Goal: Task Accomplishment & Management: Use online tool/utility

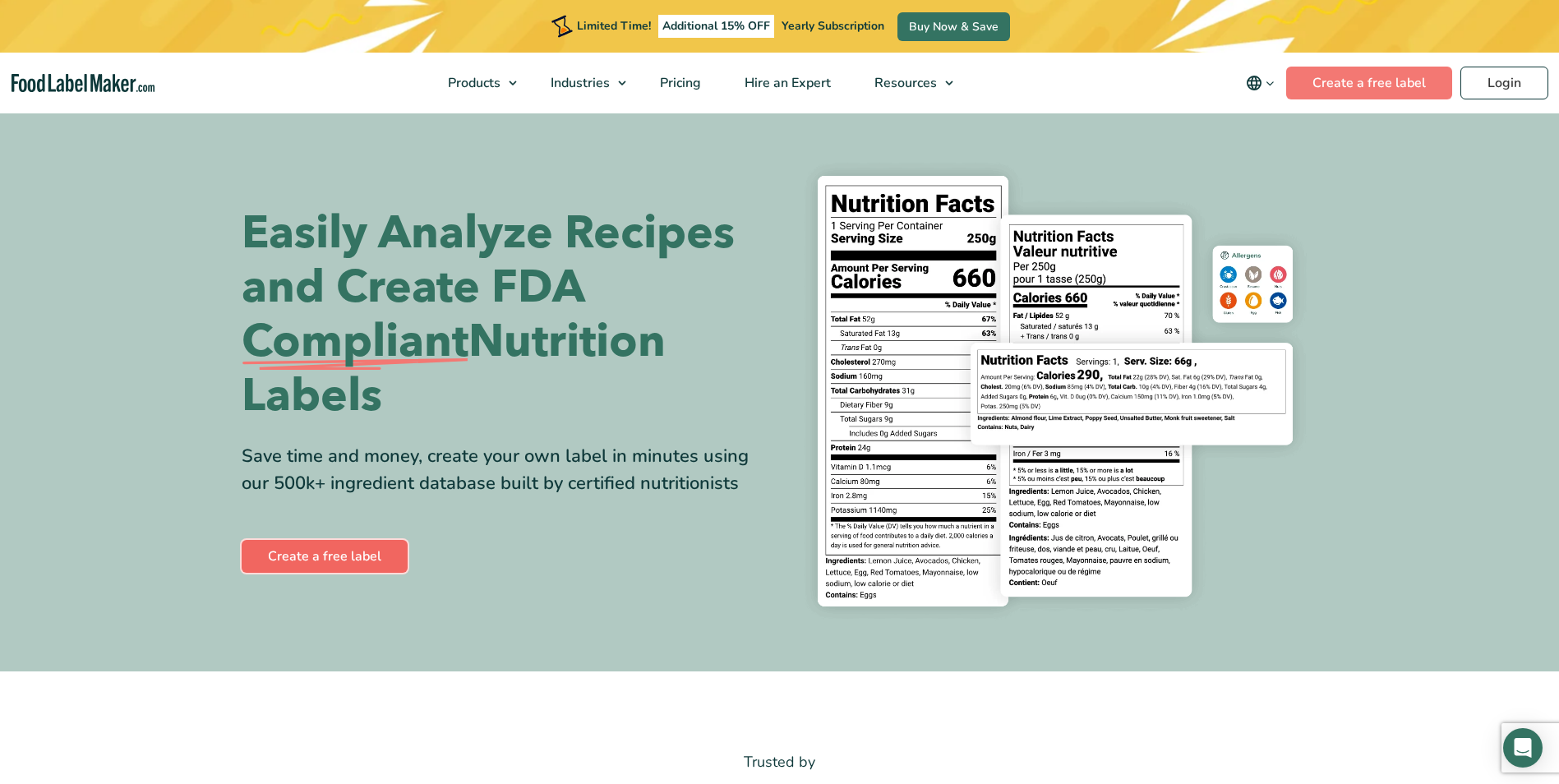
click at [367, 551] on link "Create a free label" at bounding box center [325, 556] width 166 height 33
